Goal: Task Accomplishment & Management: Use online tool/utility

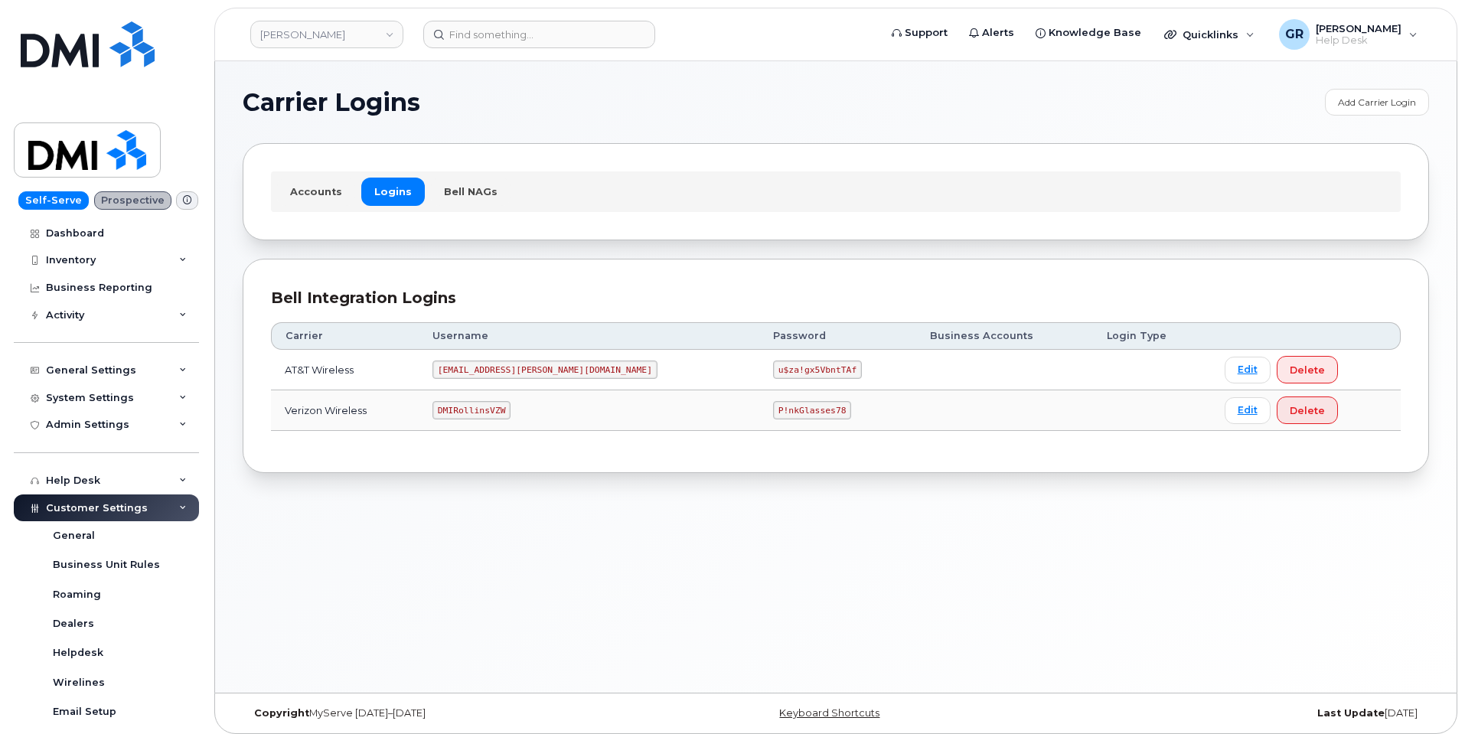
click at [773, 413] on code "P!nkGlasses78" at bounding box center [812, 410] width 78 height 18
copy code "P!nkGlasses78"
click at [543, 364] on code "[EMAIL_ADDRESS][PERSON_NAME][DOMAIN_NAME]" at bounding box center [545, 370] width 225 height 18
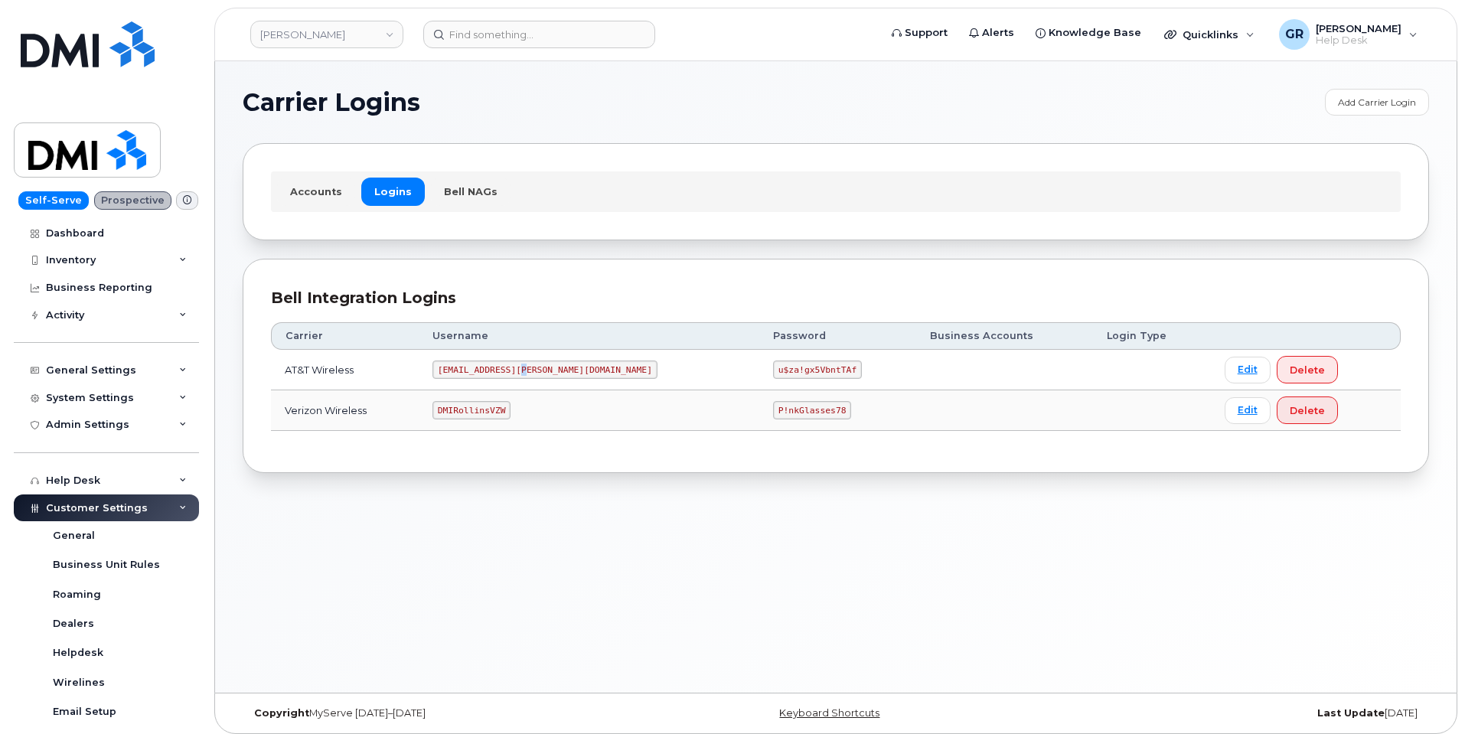
click at [543, 364] on code "[EMAIL_ADDRESS][PERSON_NAME][DOMAIN_NAME]" at bounding box center [545, 370] width 225 height 18
copy code "[EMAIL_ADDRESS][PERSON_NAME][DOMAIN_NAME]"
click at [773, 366] on code "u$za!gx5VbntTAf" at bounding box center [817, 370] width 89 height 18
click at [773, 364] on code "u$za!gx5VbntTAf" at bounding box center [817, 370] width 89 height 18
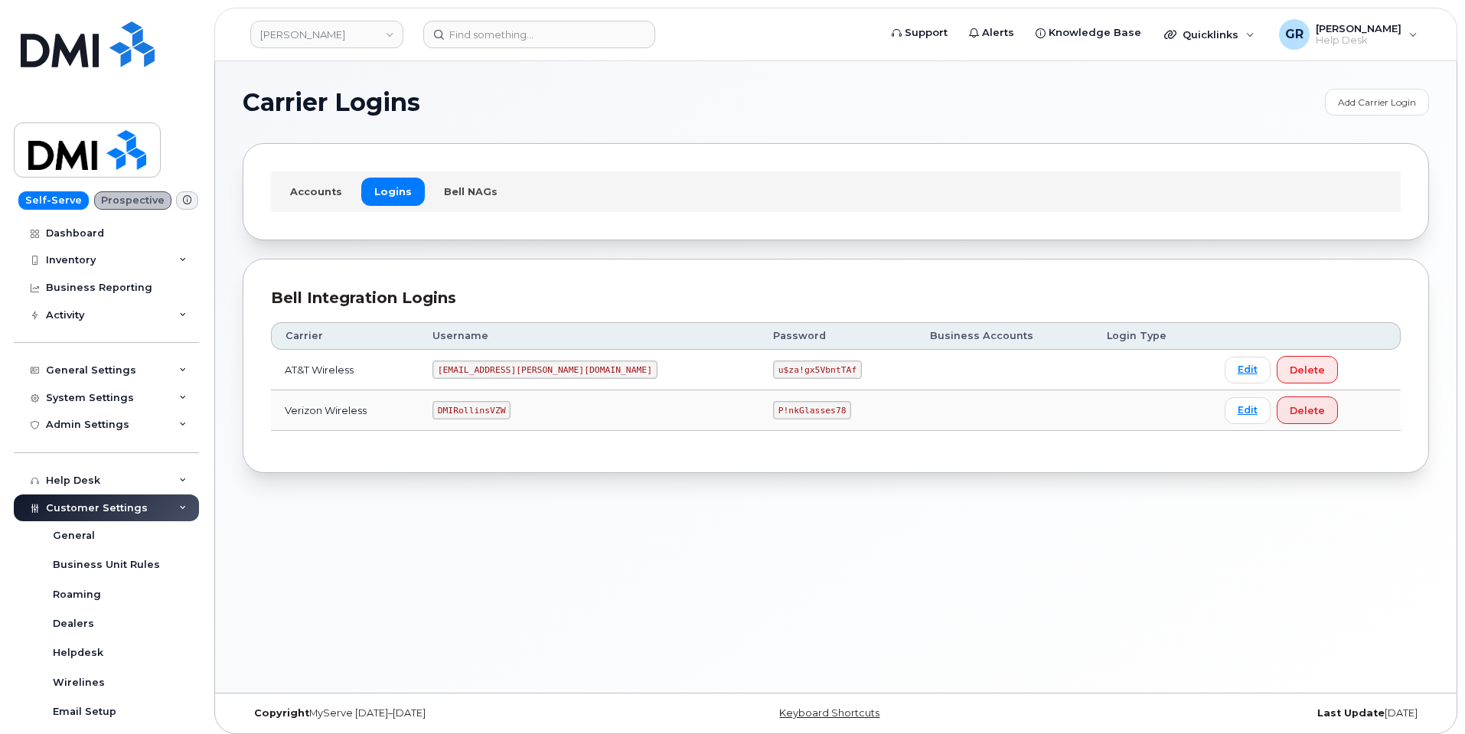
click at [773, 362] on code "u$za!gx5VbntTAf" at bounding box center [817, 370] width 89 height 18
click at [773, 363] on code "u$za!gx5VbntTAf" at bounding box center [817, 370] width 89 height 18
click at [773, 364] on code "u$za!gx5VbntTAf" at bounding box center [817, 370] width 89 height 18
click at [773, 368] on code "u$za!gx5VbntTAf" at bounding box center [817, 370] width 89 height 18
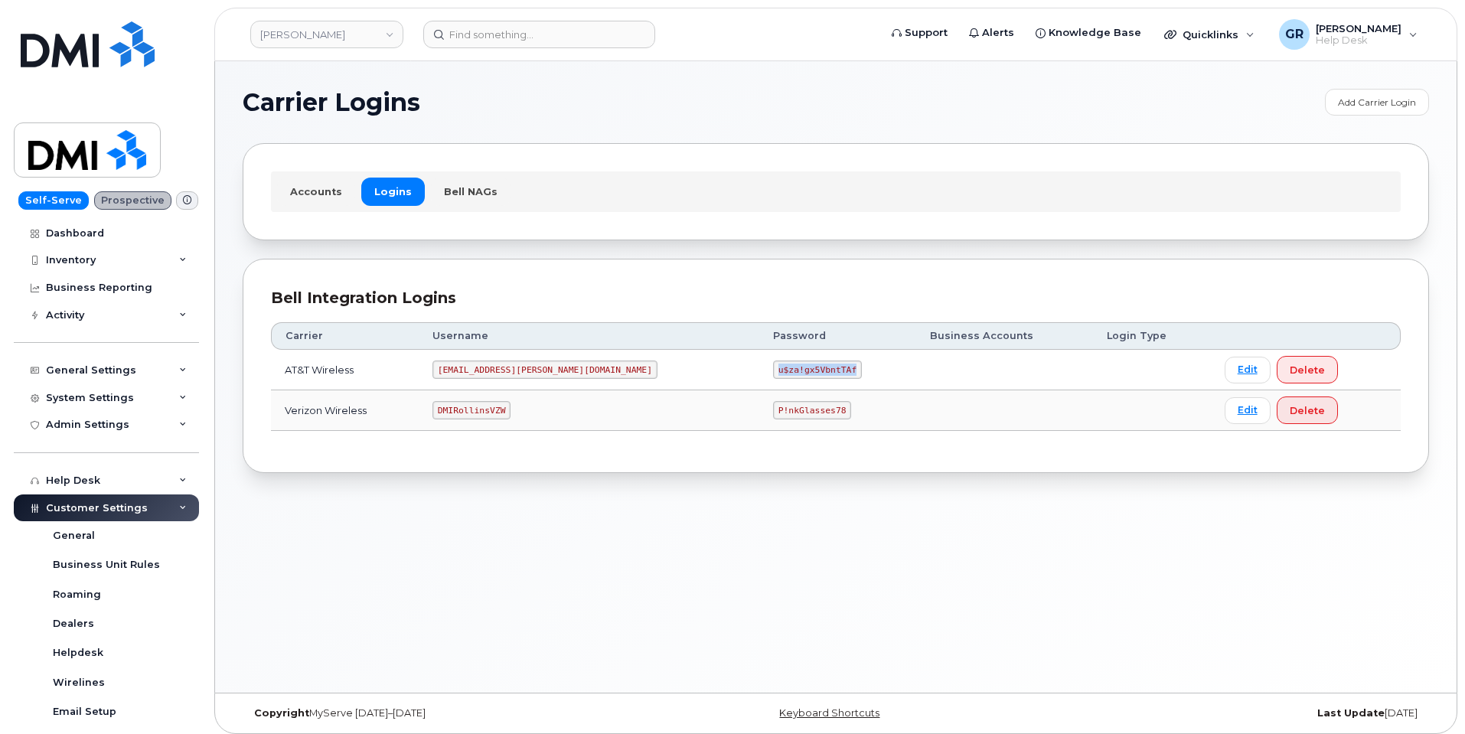
click at [773, 368] on code "u$za!gx5VbntTAf" at bounding box center [817, 370] width 89 height 18
copy code "u$za!gx5VbntTAf"
